Goal: Check status: Check status

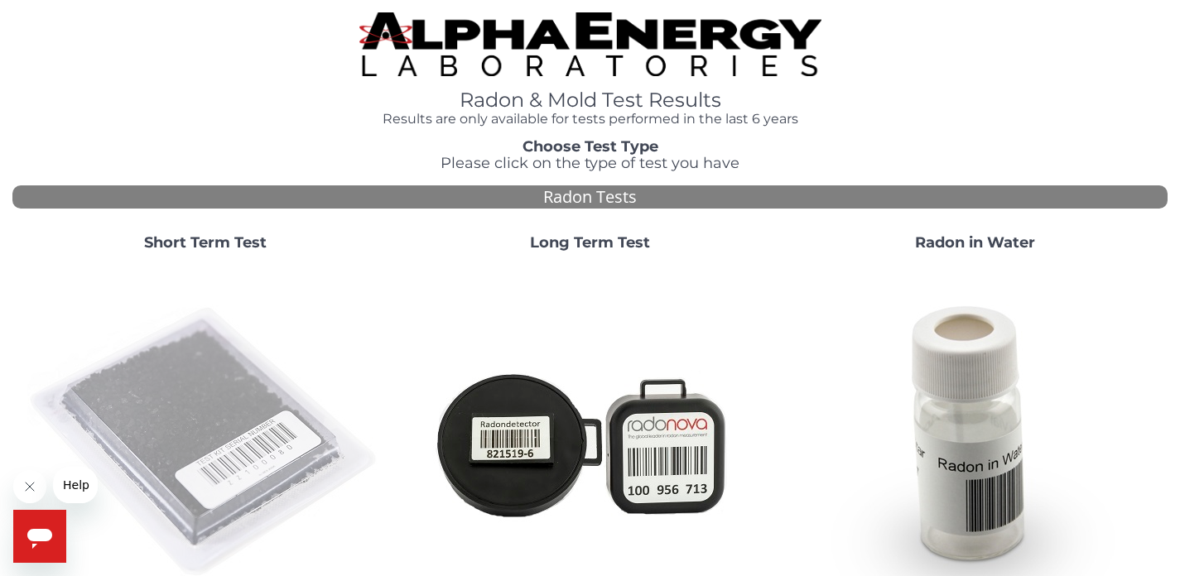
click at [233, 430] on img at bounding box center [205, 443] width 356 height 356
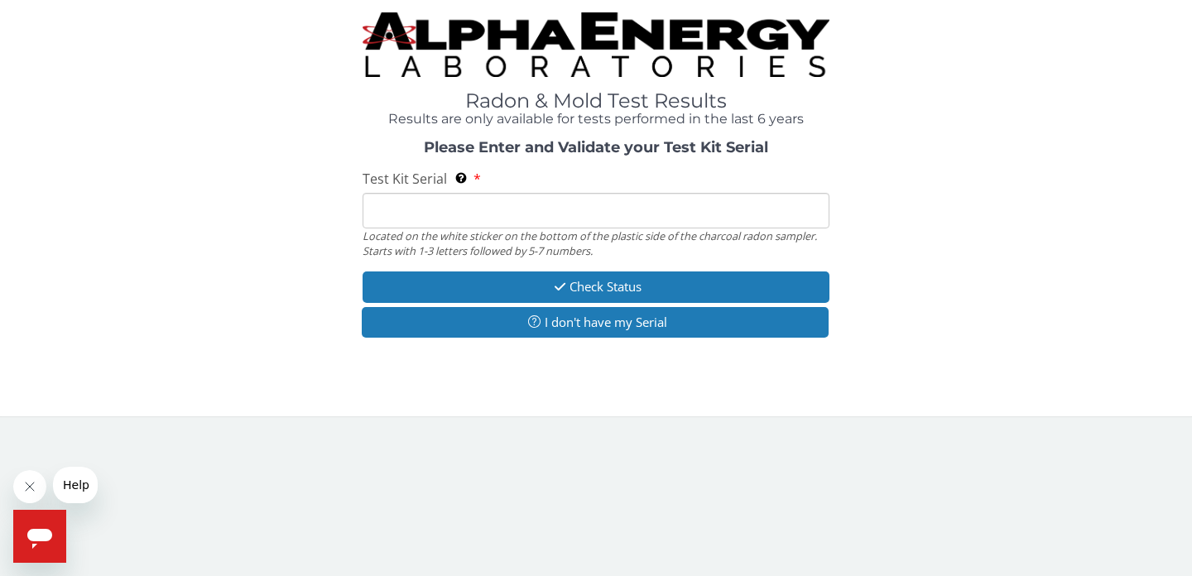
click at [472, 217] on input "Test Kit Serial Located on the white sticker on the bottom of the plastic side …" at bounding box center [596, 211] width 467 height 36
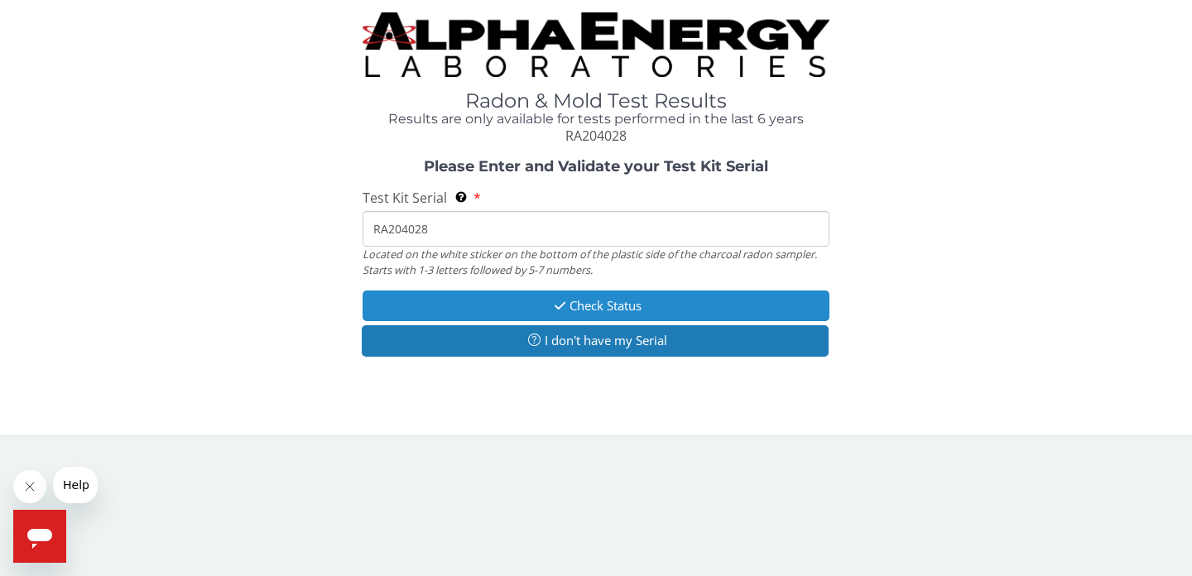
type input "RA204028"
click at [544, 309] on button "Check Status" at bounding box center [596, 306] width 467 height 31
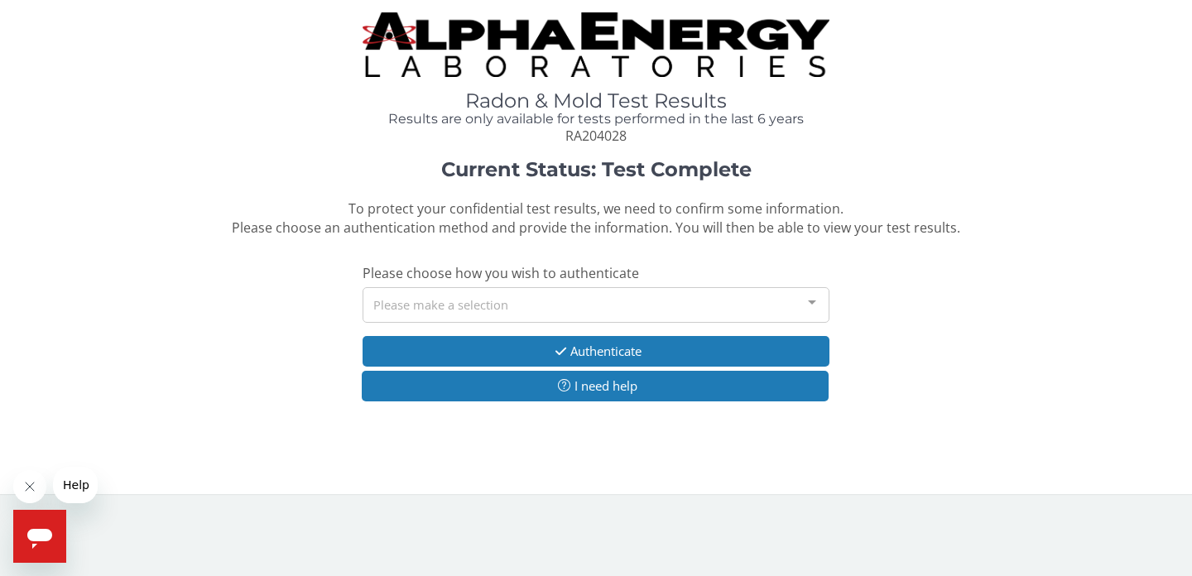
click at [529, 305] on div "Please make a selection" at bounding box center [596, 305] width 467 height 36
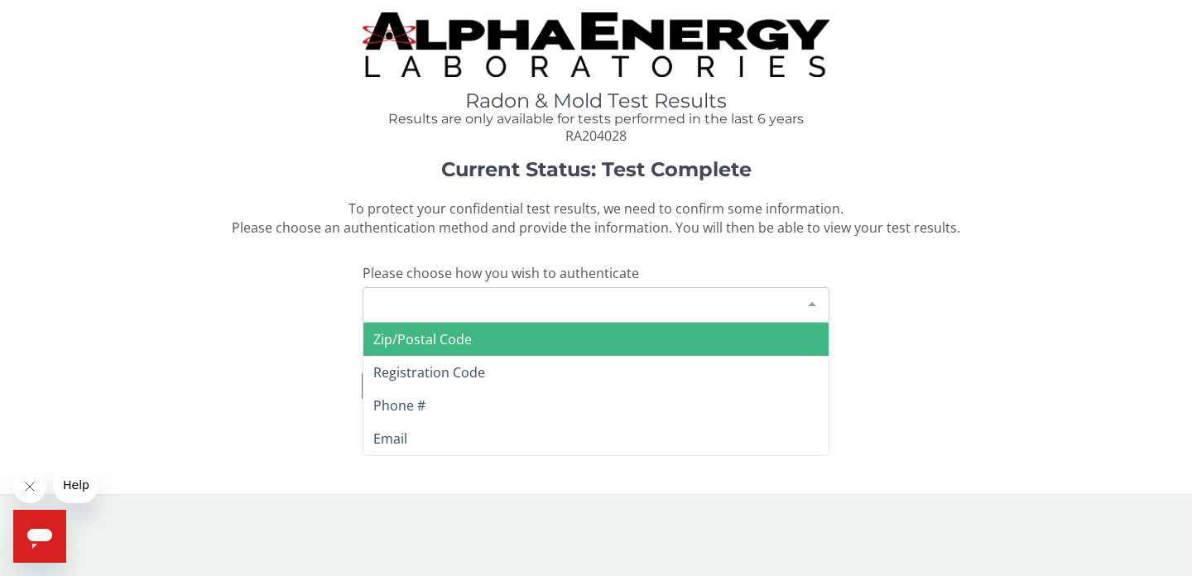
click at [472, 342] on span "Zip/Postal Code" at bounding box center [595, 339] width 465 height 33
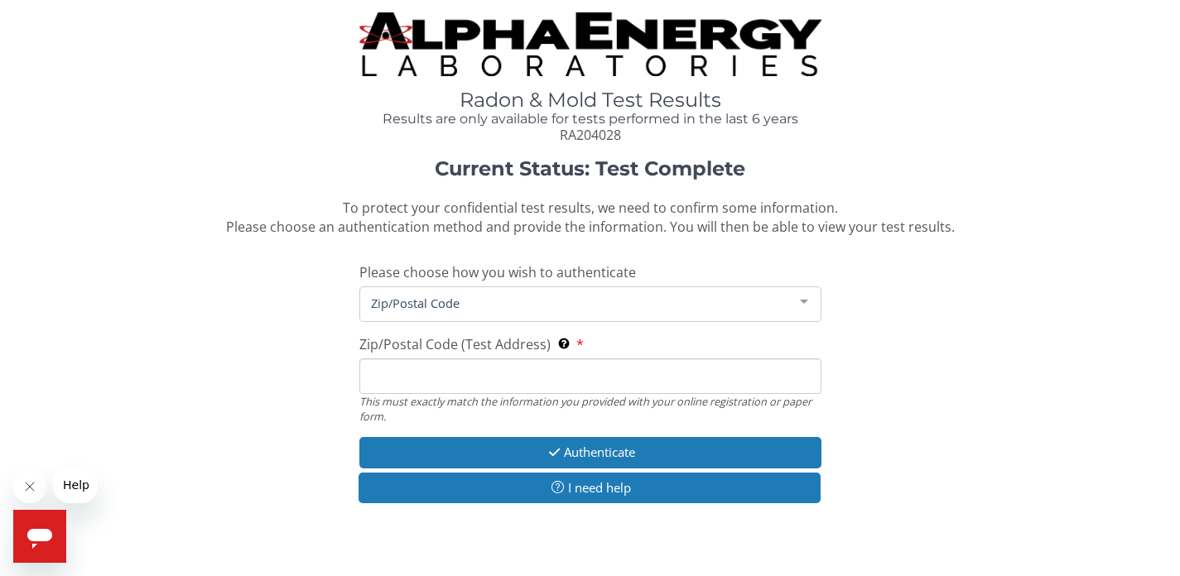
click at [490, 371] on input "Zip/Postal Code (Test Address) This must exactly match the information you prov…" at bounding box center [590, 376] width 462 height 36
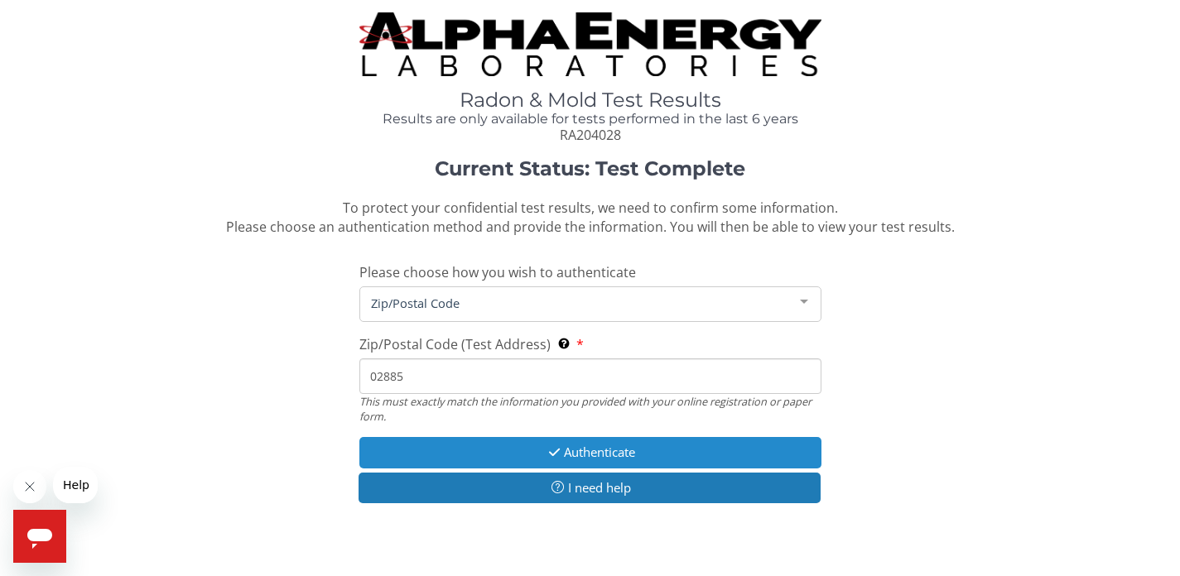
type input "02885"
click at [618, 445] on button "Authenticate" at bounding box center [590, 452] width 462 height 31
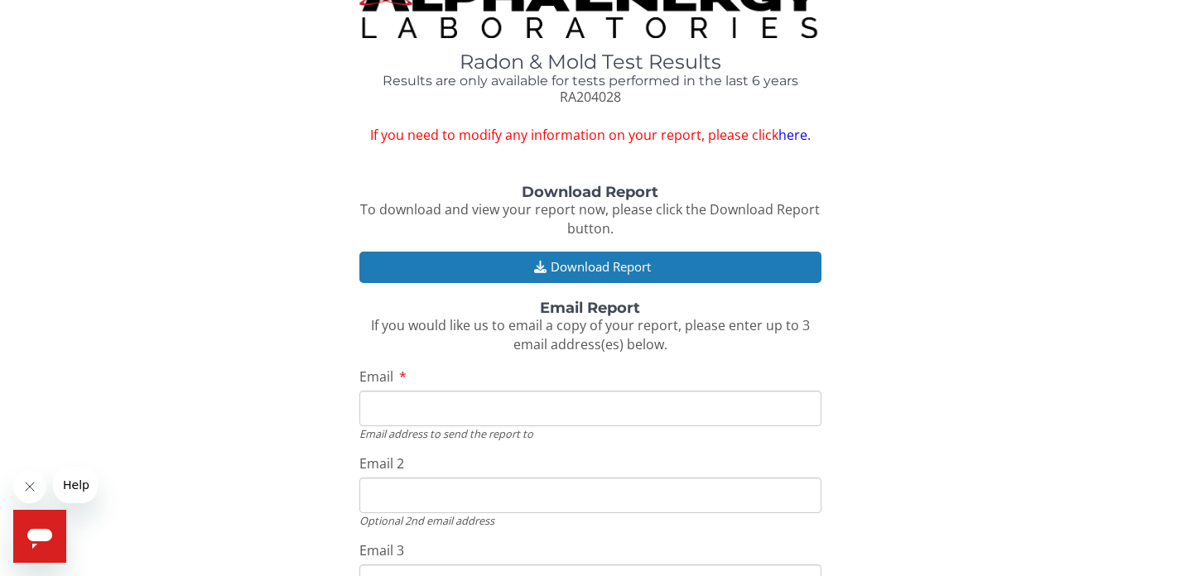
scroll to position [47, 0]
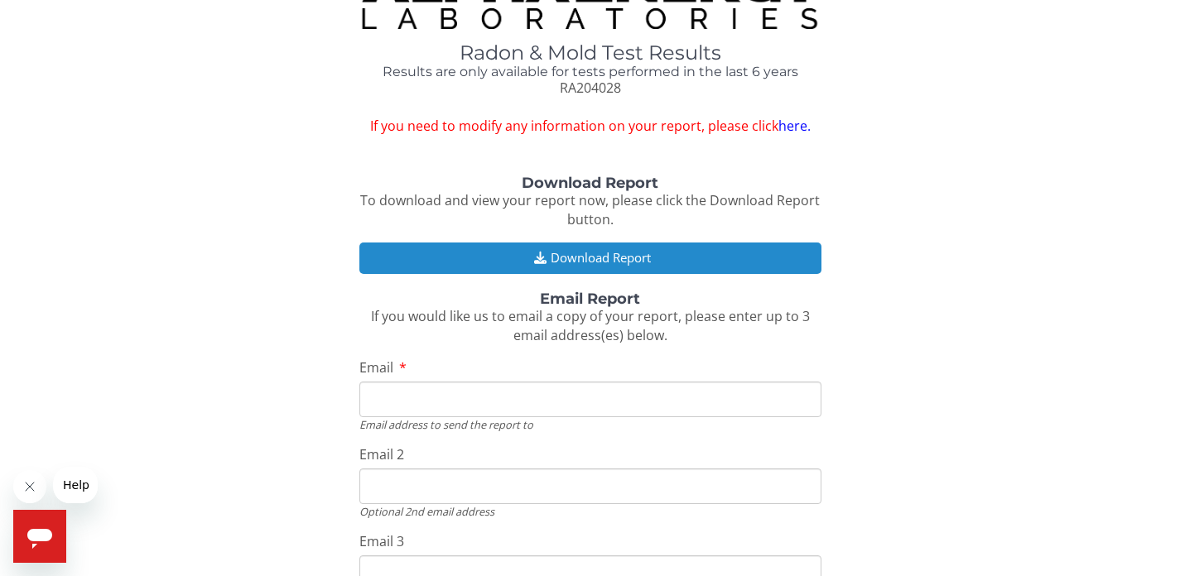
click at [646, 263] on button "Download Report" at bounding box center [590, 258] width 462 height 31
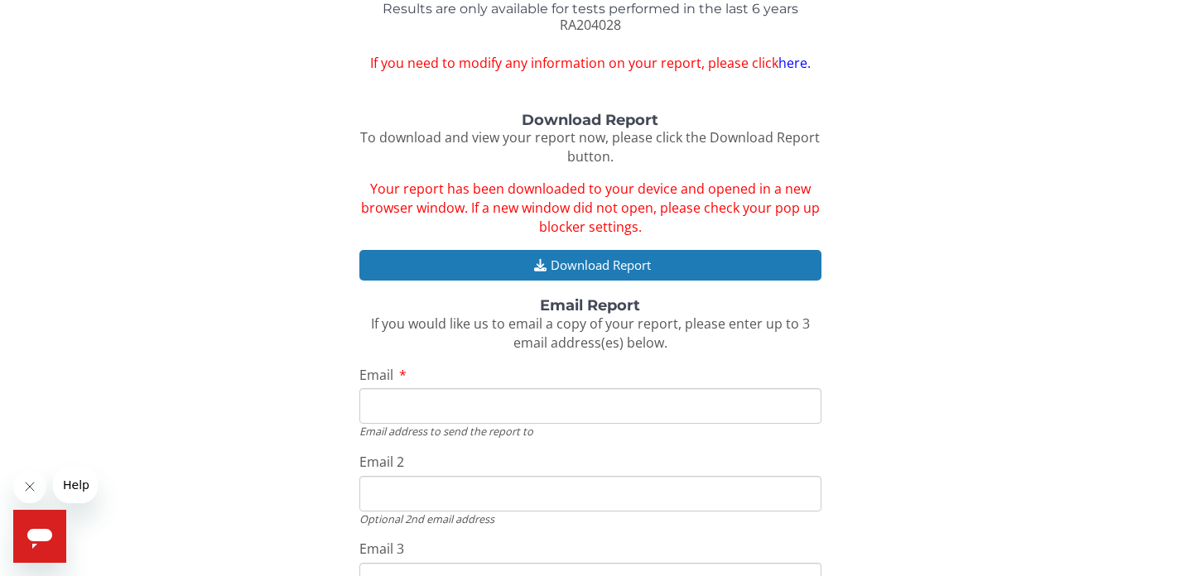
scroll to position [133, 0]
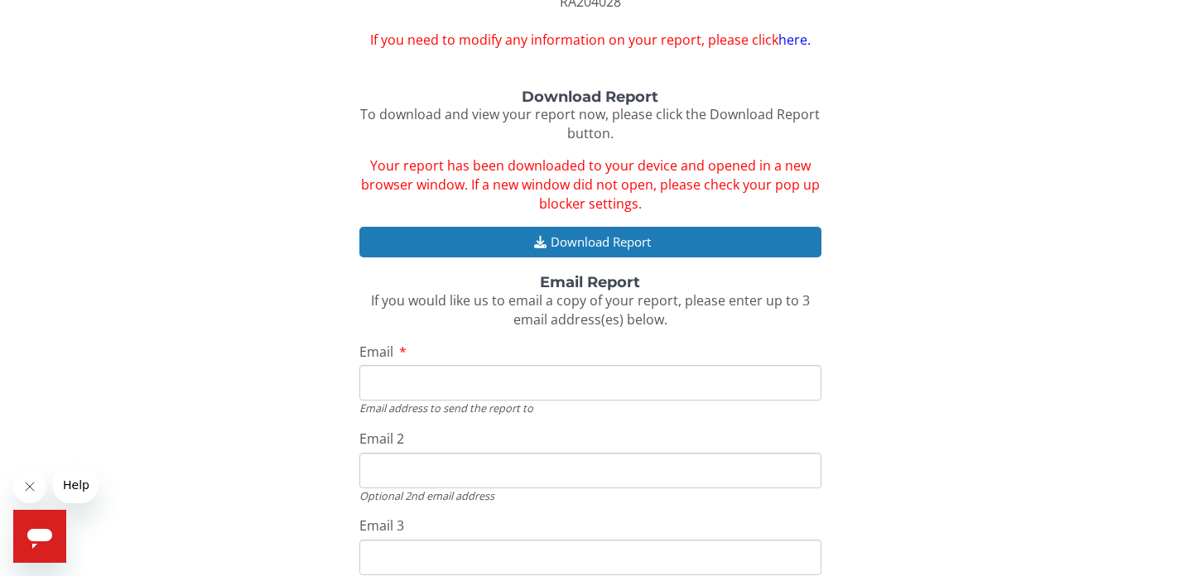
click at [495, 387] on input "Email" at bounding box center [590, 383] width 462 height 36
type input "[EMAIL_ADDRESS][DOMAIN_NAME]"
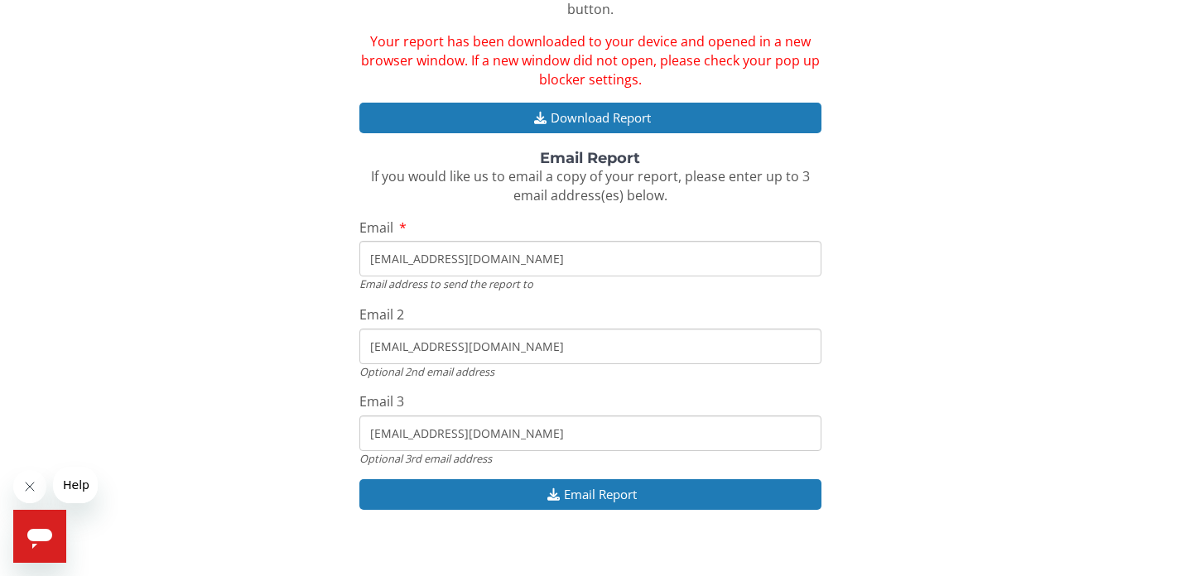
scroll to position [274, 0]
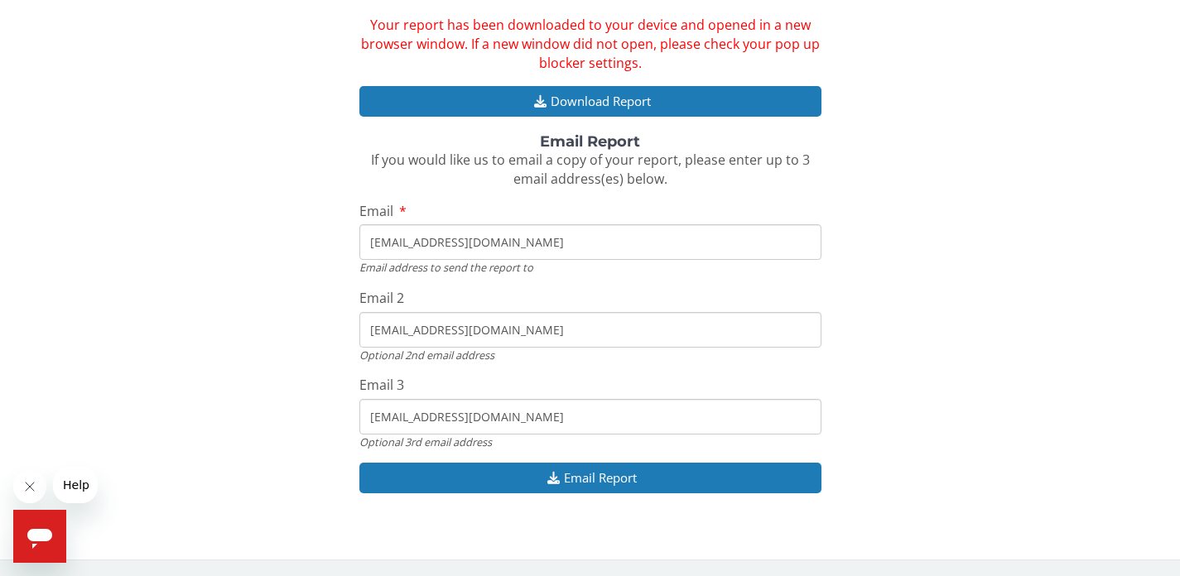
drag, startPoint x: 530, startPoint y: 334, endPoint x: 295, endPoint y: 329, distance: 235.2
click at [295, 329] on div "Download Report To download and view your report now, please click the Download…" at bounding box center [589, 230] width 1155 height 563
type input "[EMAIL_ADDRESS][DOMAIN_NAME]"
drag, startPoint x: 521, startPoint y: 417, endPoint x: 309, endPoint y: 416, distance: 211.9
click at [309, 416] on div "Download Report To download and view your report now, please click the Download…" at bounding box center [589, 230] width 1155 height 563
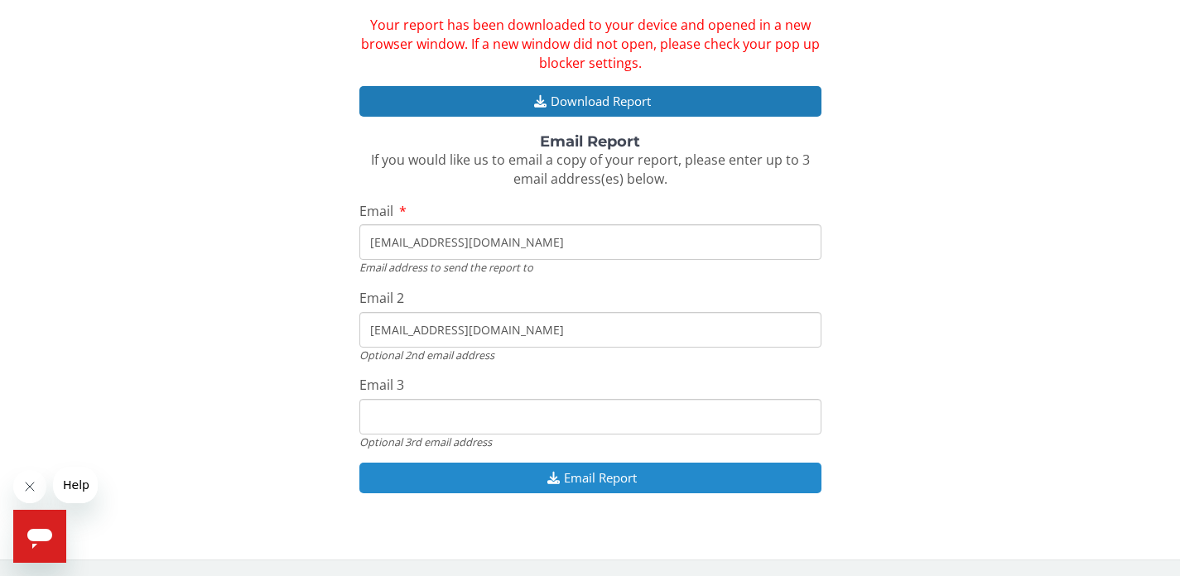
click at [493, 483] on button "Email Report" at bounding box center [590, 478] width 462 height 31
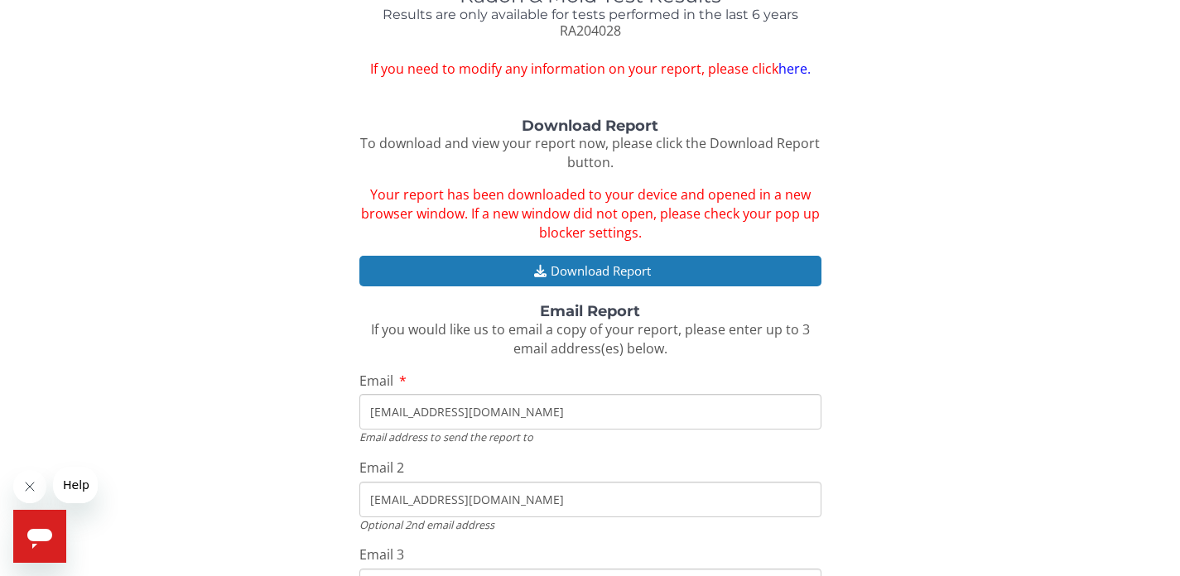
scroll to position [0, 0]
